Goal: Information Seeking & Learning: Learn about a topic

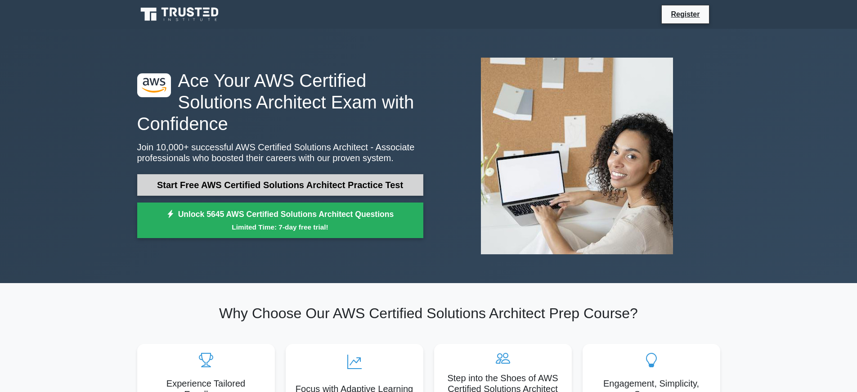
click at [275, 188] on link "Start Free AWS Certified Solutions Architect Practice Test" at bounding box center [280, 185] width 286 height 22
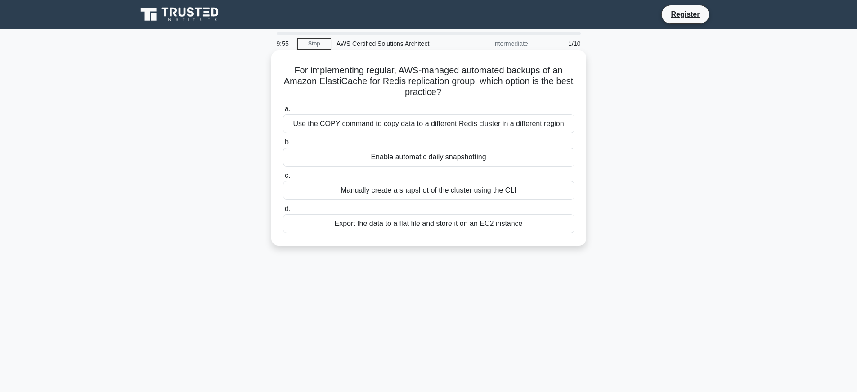
click at [348, 152] on div "Enable automatic daily snapshotting" at bounding box center [428, 157] width 291 height 19
click at [283, 145] on input "b. Enable automatic daily snapshotting" at bounding box center [283, 142] width 0 height 6
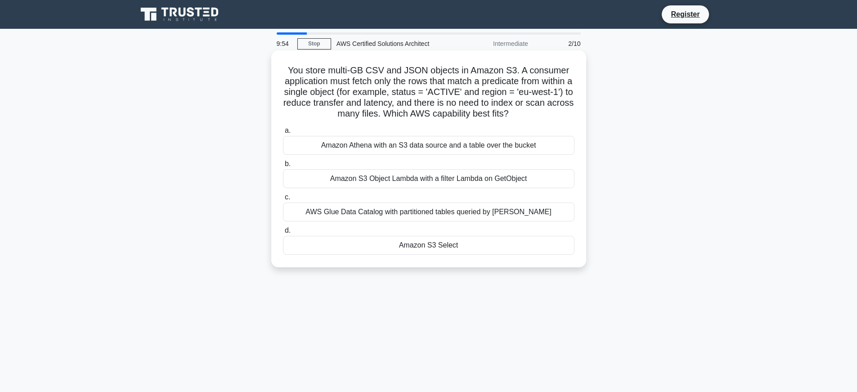
click at [351, 152] on div "Amazon Athena with an S3 data source and a table over the bucket" at bounding box center [428, 145] width 291 height 19
click at [283, 134] on input "a. Amazon Athena with an S3 data source and a table over the bucket" at bounding box center [283, 131] width 0 height 6
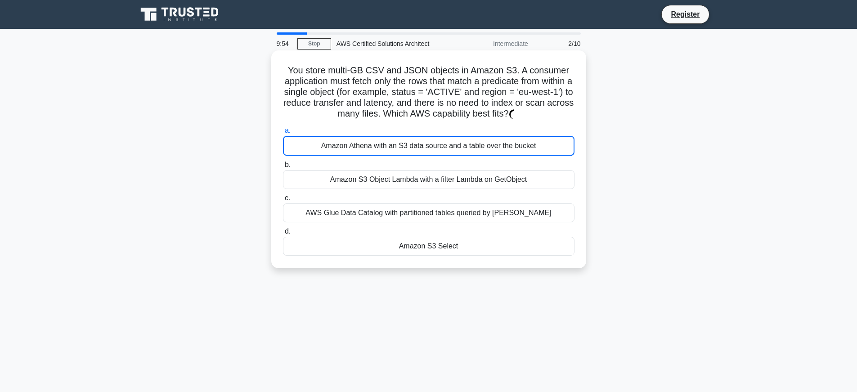
click at [351, 150] on div "Amazon Athena with an S3 data source and a table over the bucket" at bounding box center [428, 146] width 291 height 20
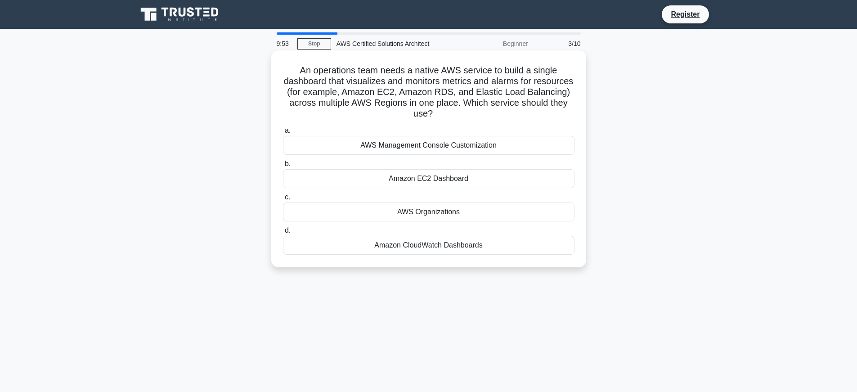
click at [355, 147] on div "AWS Management Console Customization" at bounding box center [428, 145] width 291 height 19
click at [283, 134] on input "a. AWS Management Console Customization" at bounding box center [283, 131] width 0 height 6
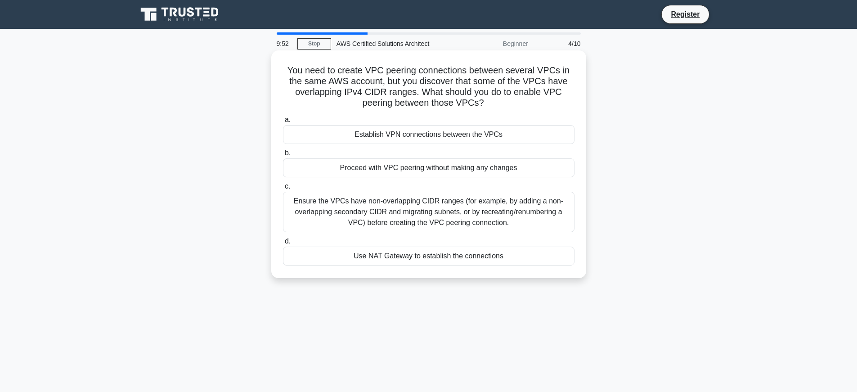
click at [355, 146] on div "a. Establish VPN connections between the VPCs b. Proceed with VPC peering witho…" at bounding box center [428, 189] width 302 height 155
click at [356, 137] on div "Establish VPN connections between the VPCs" at bounding box center [428, 134] width 291 height 19
click at [283, 123] on input "a. Establish VPN connections between the VPCs" at bounding box center [283, 120] width 0 height 6
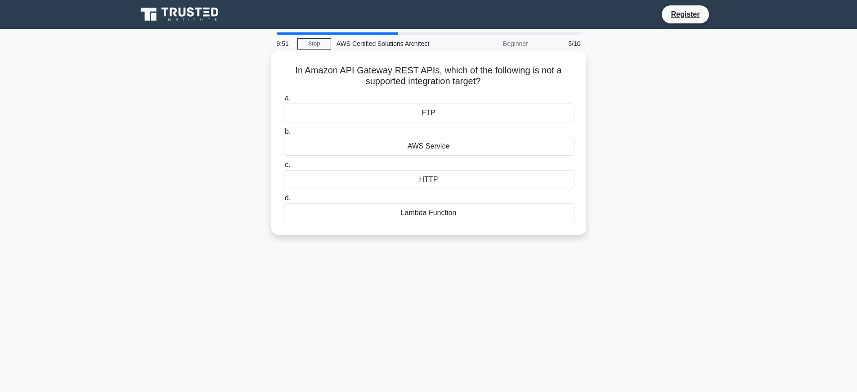
click at [363, 152] on div "AWS Service" at bounding box center [428, 146] width 291 height 19
click at [283, 134] on input "b. AWS Service" at bounding box center [283, 132] width 0 height 6
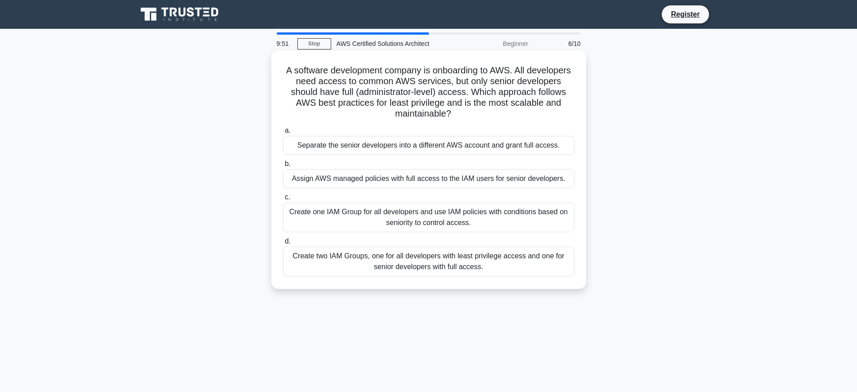
click at [359, 169] on div "Assign AWS managed policies with full access to the IAM users for senior develo…" at bounding box center [428, 178] width 291 height 19
click at [283, 167] on input "b. Assign AWS managed policies with full access to the IAM users for senior dev…" at bounding box center [283, 164] width 0 height 6
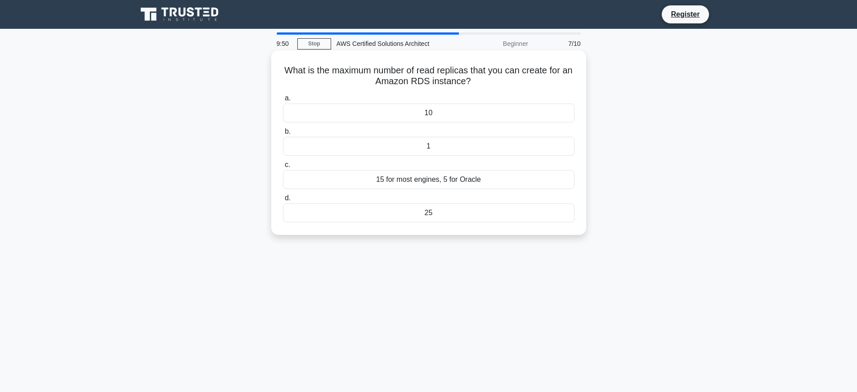
click at [357, 183] on div "15 for most engines, 5 for Oracle" at bounding box center [428, 179] width 291 height 19
click at [283, 168] on input "c. 15 for most engines, 5 for Oracle" at bounding box center [283, 165] width 0 height 6
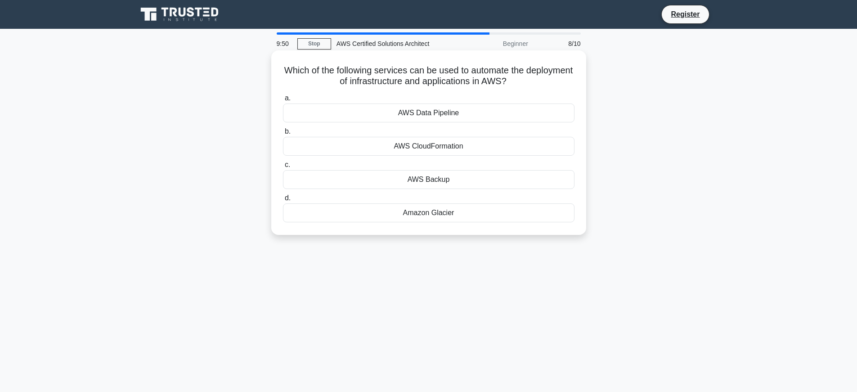
click at [375, 161] on label "c. AWS Backup" at bounding box center [428, 174] width 291 height 30
click at [283, 162] on input "c. AWS Backup" at bounding box center [283, 165] width 0 height 6
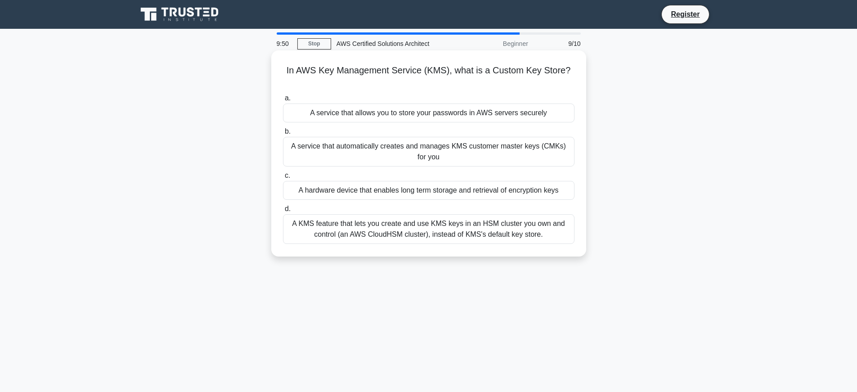
click at [376, 143] on div "A service that automatically creates and manages KMS customer master keys (CMKs…" at bounding box center [428, 152] width 291 height 30
click at [283, 134] on input "b. A service that automatically creates and manages KMS customer master keys (C…" at bounding box center [283, 132] width 0 height 6
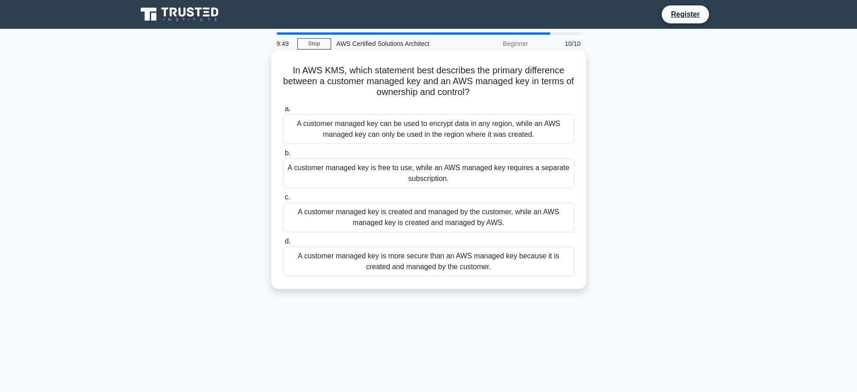
click at [379, 177] on div "A customer managed key is free to use, while an AWS managed key requires a sepa…" at bounding box center [428, 173] width 291 height 30
click at [283, 156] on input "b. A customer managed key is free to use, while an AWS managed key requires a s…" at bounding box center [283, 153] width 0 height 6
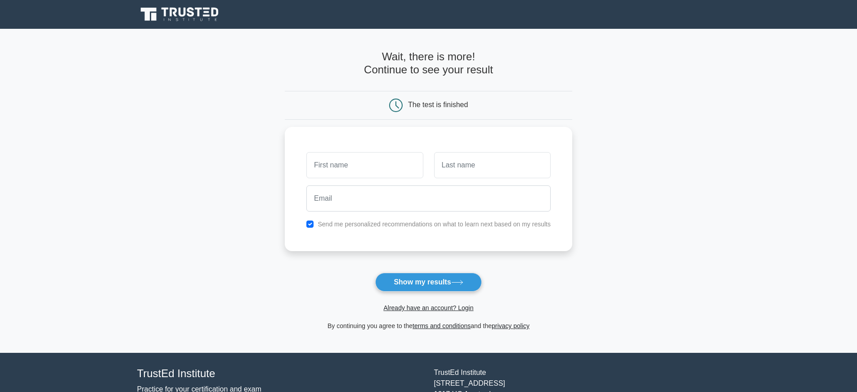
click at [125, 120] on main "Wait, there is more! Continue to see your result The test is finished and the" at bounding box center [428, 191] width 857 height 324
